Goal: Task Accomplishment & Management: Use online tool/utility

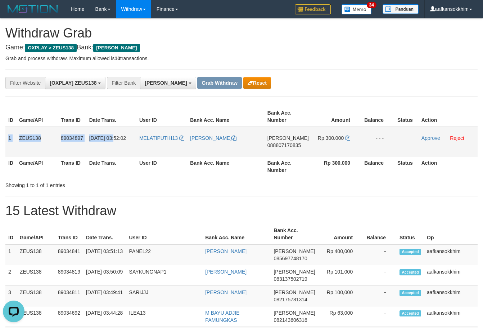
copy tr "1 ZEUS138 89034897 [DATE]"
copy tr "1 ZEUS138 89034897 [DATE] 03:52:02 MELATIPUTIH13 [PERSON_NAME] [PERSON_NAME] 08…"
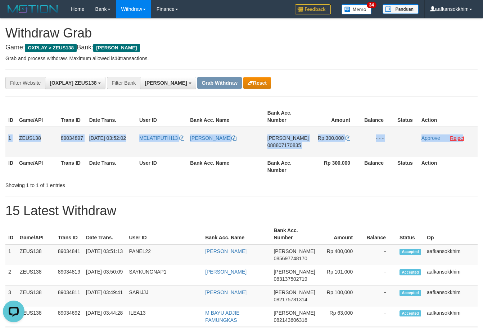
copy tr "1 ZEUS138 89034897 [DATE] 03:52:02 MELATIPUTIH13 [PERSON_NAME] [PERSON_NAME] 08…"
drag, startPoint x: 18, startPoint y: 139, endPoint x: 460, endPoint y: 144, distance: 441.2
click at [462, 140] on tr "1 ZEUS138 89034897 [DATE] 03:52:02 MELATIPUTIH13 [PERSON_NAME] [PERSON_NAME] 08…" at bounding box center [241, 142] width 472 height 30
click at [295, 145] on span "088807170835" at bounding box center [284, 145] width 33 height 6
copy tr "1 ZEUS138 89034897 [DATE] 03:52:02 MELATIPUTIH13 [PERSON_NAME] [PERSON_NAME] 08…"
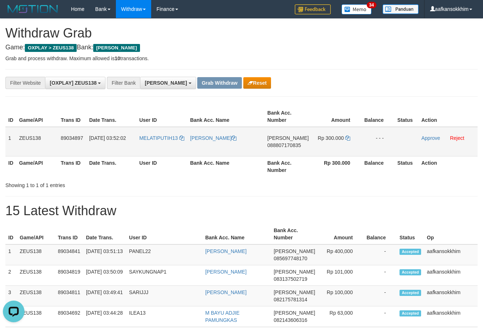
click at [342, 140] on span "Rp 300.000" at bounding box center [331, 138] width 26 height 6
click at [343, 140] on td "Rp 300.000" at bounding box center [336, 142] width 49 height 30
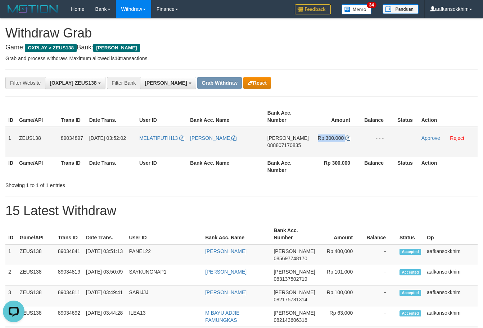
click at [344, 140] on td "Rp 300.000" at bounding box center [336, 142] width 49 height 30
click at [345, 140] on icon at bounding box center [347, 137] width 5 height 5
copy tr "Rp 300.000"
click at [345, 140] on icon at bounding box center [347, 137] width 5 height 5
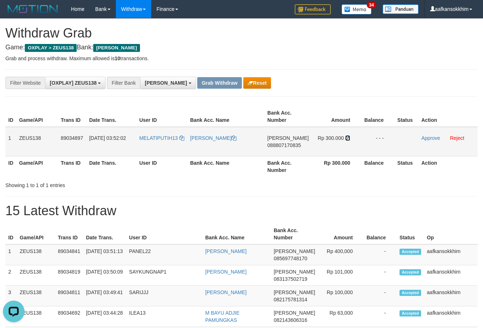
click at [345, 140] on icon at bounding box center [347, 137] width 5 height 5
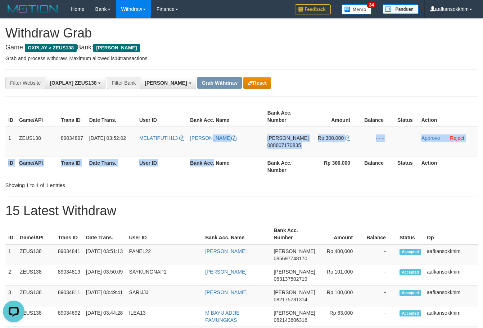
drag, startPoint x: 194, startPoint y: 148, endPoint x: 217, endPoint y: 156, distance: 23.6
click at [217, 156] on table "ID Game/API Trans ID Date Trans. User ID Bank Acc. Name Bank Acc. Number Amount…" at bounding box center [241, 141] width 472 height 70
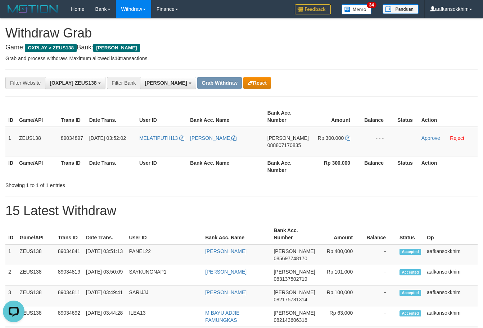
drag, startPoint x: 233, startPoint y: 163, endPoint x: 260, endPoint y: 170, distance: 28.0
click at [233, 163] on th "Bank Acc. Name" at bounding box center [225, 166] width 77 height 21
click at [422, 137] on link "Approve" at bounding box center [431, 138] width 19 height 6
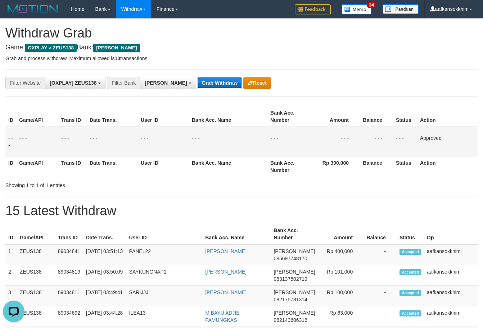
click at [197, 83] on button "Grab Withdraw" at bounding box center [219, 83] width 44 height 12
